Goal: Information Seeking & Learning: Learn about a topic

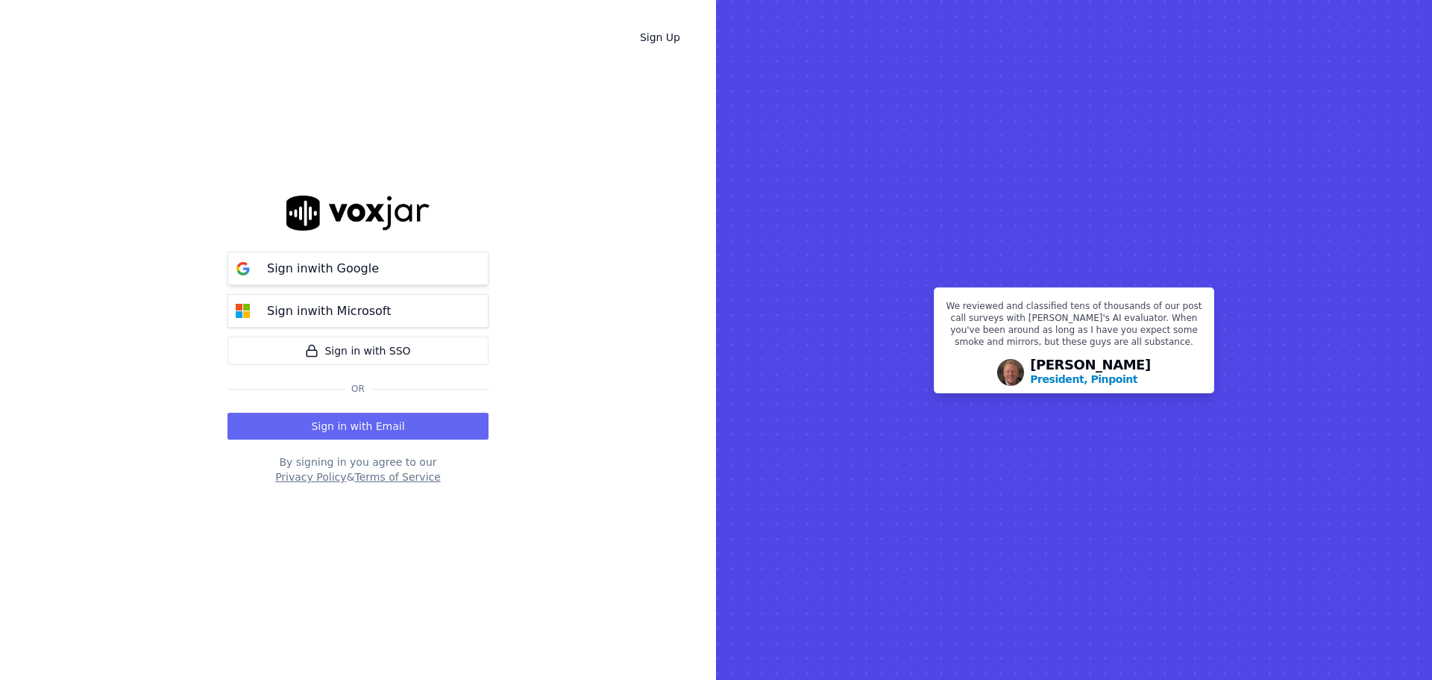
click at [427, 276] on button "Sign in with Google" at bounding box center [358, 268] width 261 height 34
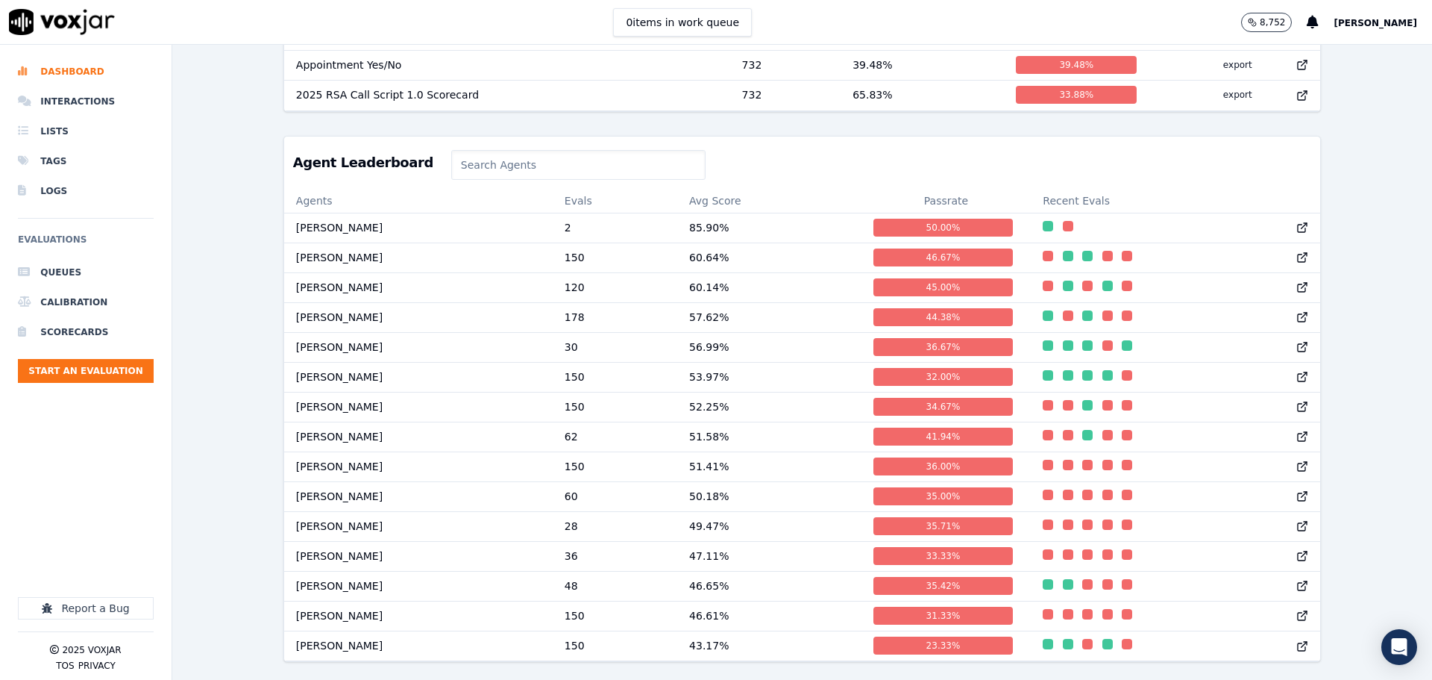
scroll to position [684, 0]
click at [744, 242] on td "60.64 %" at bounding box center [769, 257] width 184 height 30
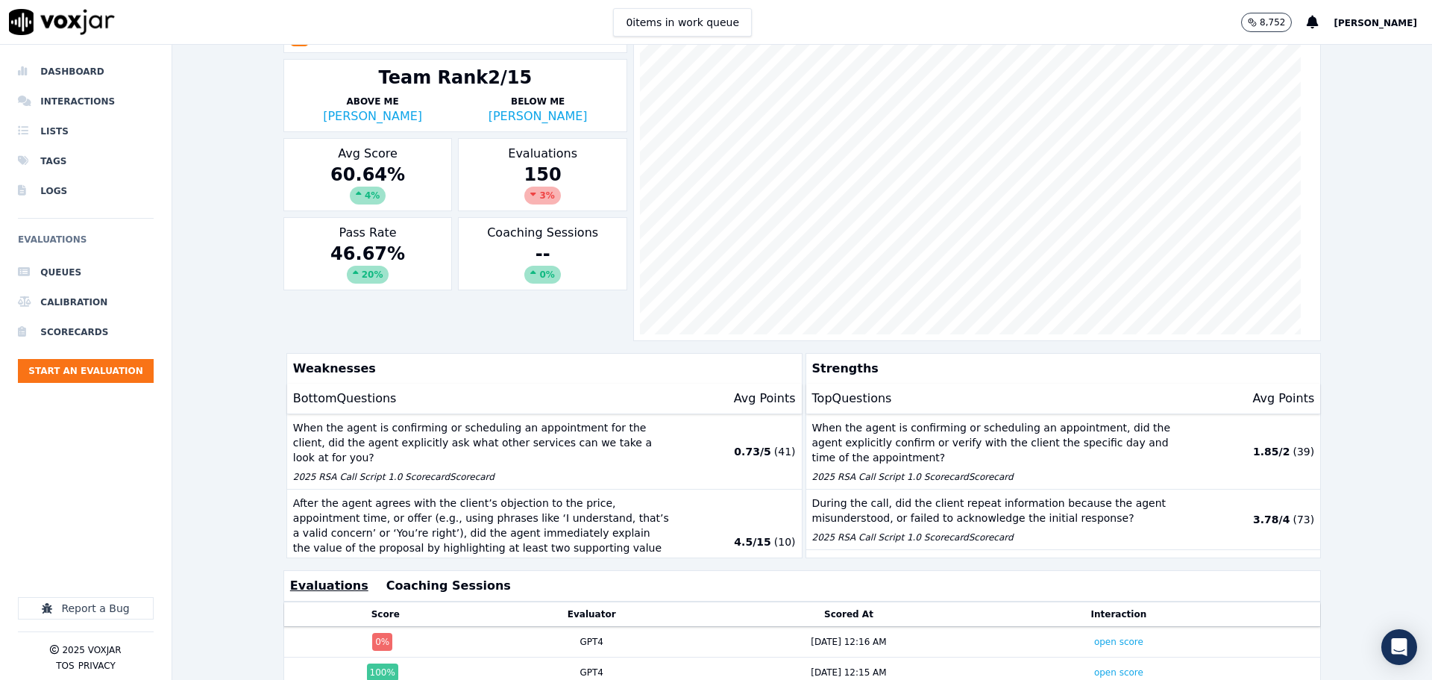
scroll to position [363, 0]
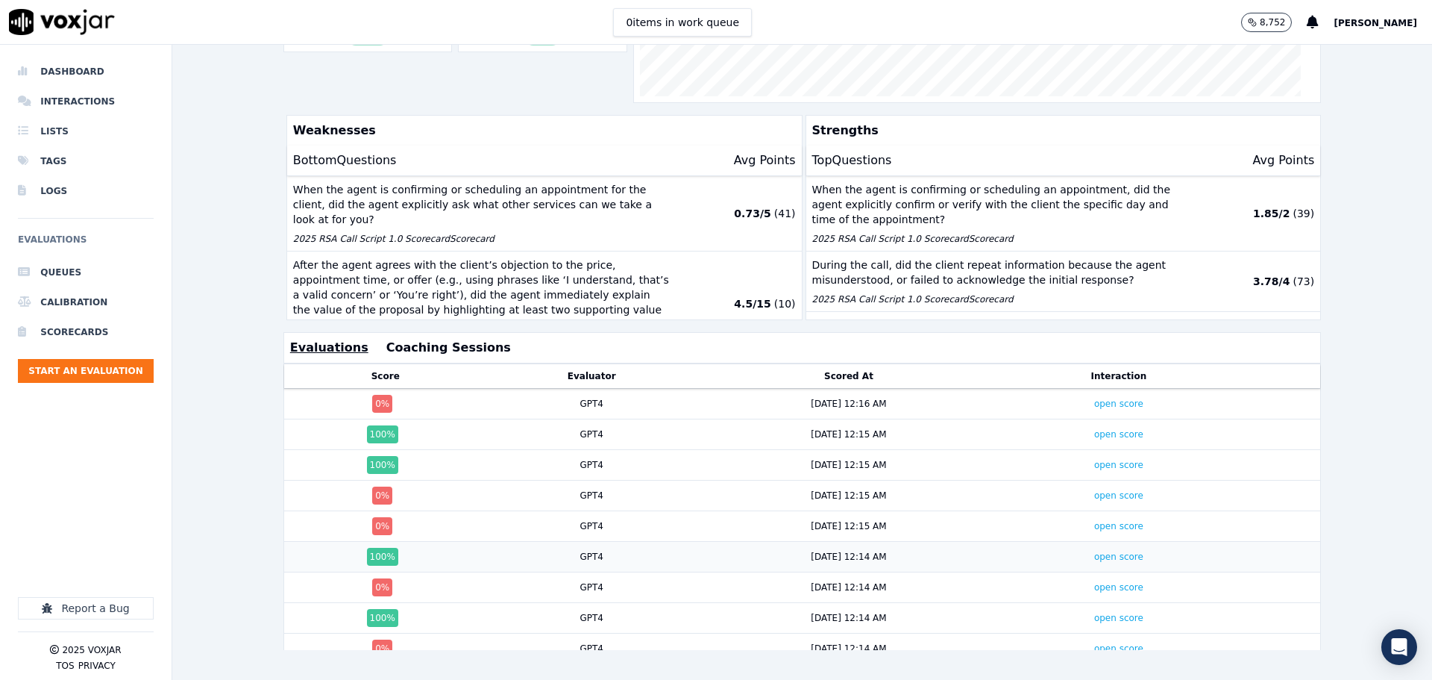
click at [550, 551] on div "GPT4" at bounding box center [592, 557] width 198 height 12
click at [1118, 542] on td "open score" at bounding box center [1118, 557] width 235 height 31
click at [1110, 551] on link "open score" at bounding box center [1118, 556] width 49 height 10
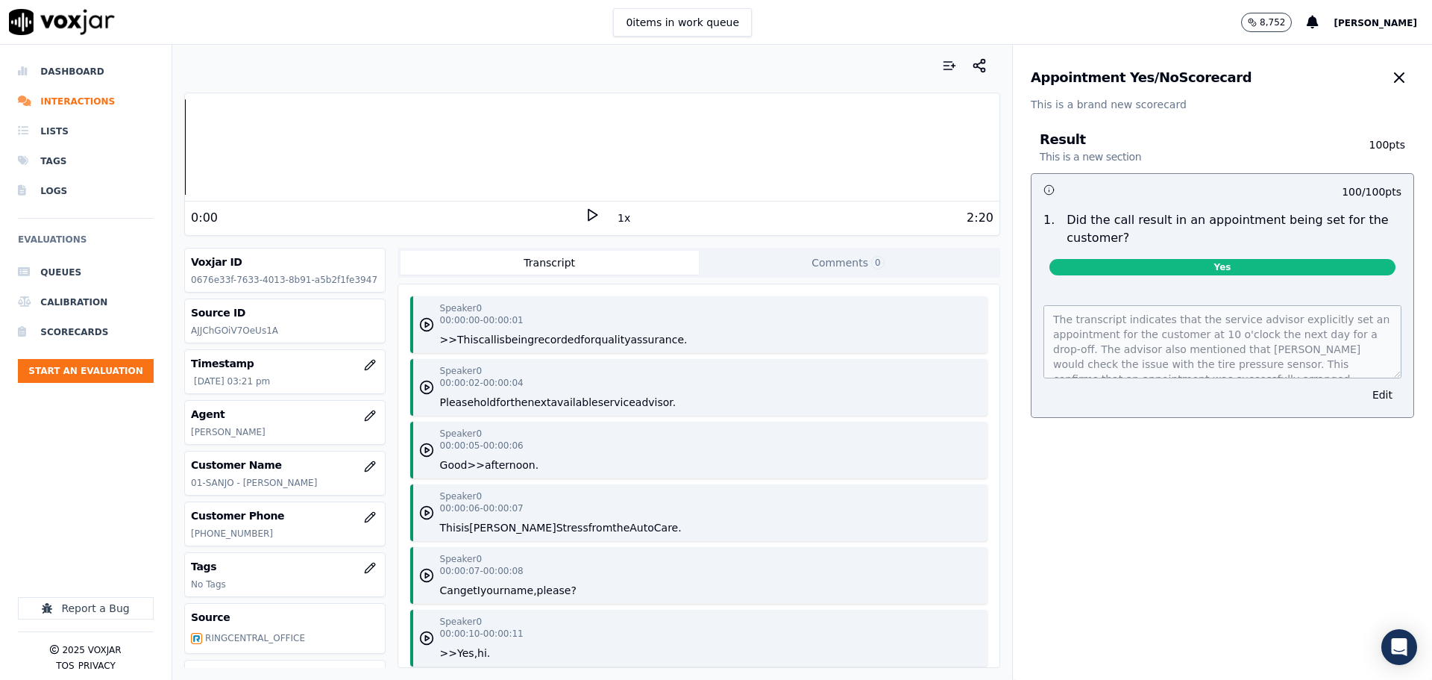
click at [574, 213] on div "0:00" at bounding box center [388, 218] width 394 height 18
click at [585, 213] on icon at bounding box center [592, 214] width 15 height 15
click at [81, 502] on div at bounding box center [86, 546] width 136 height 101
